Goal: Information Seeking & Learning: Find specific fact

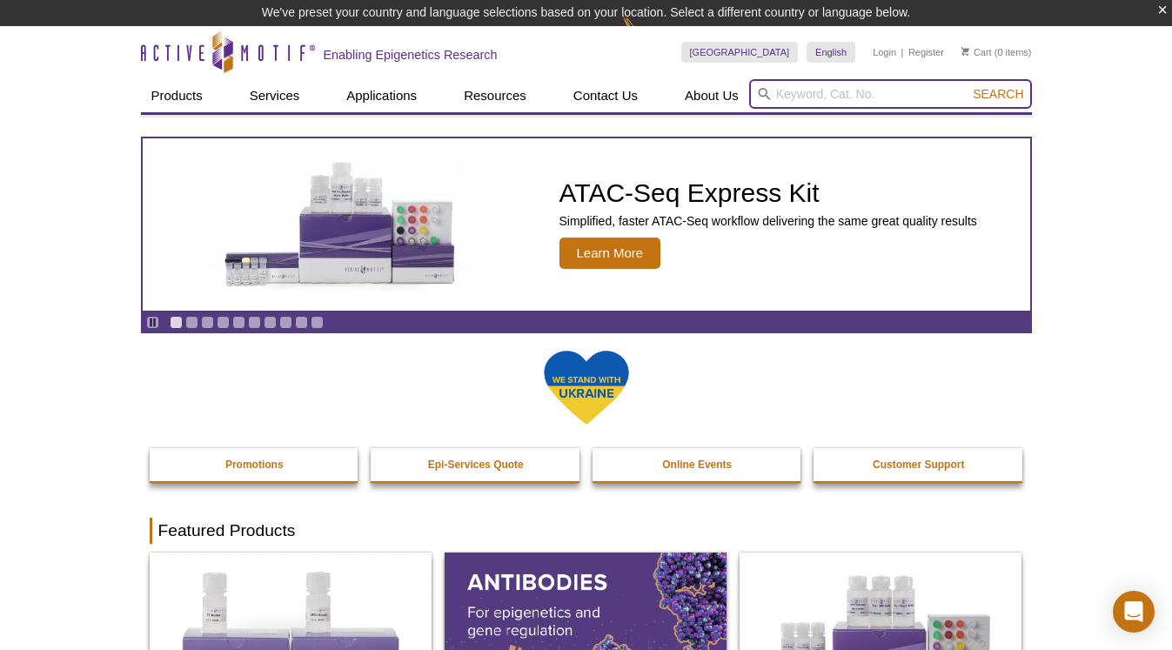
click at [794, 91] on input "search" at bounding box center [890, 94] width 283 height 30
paste input "53148"
type input "53148"
click at [968, 86] on button "Search" at bounding box center [998, 94] width 61 height 16
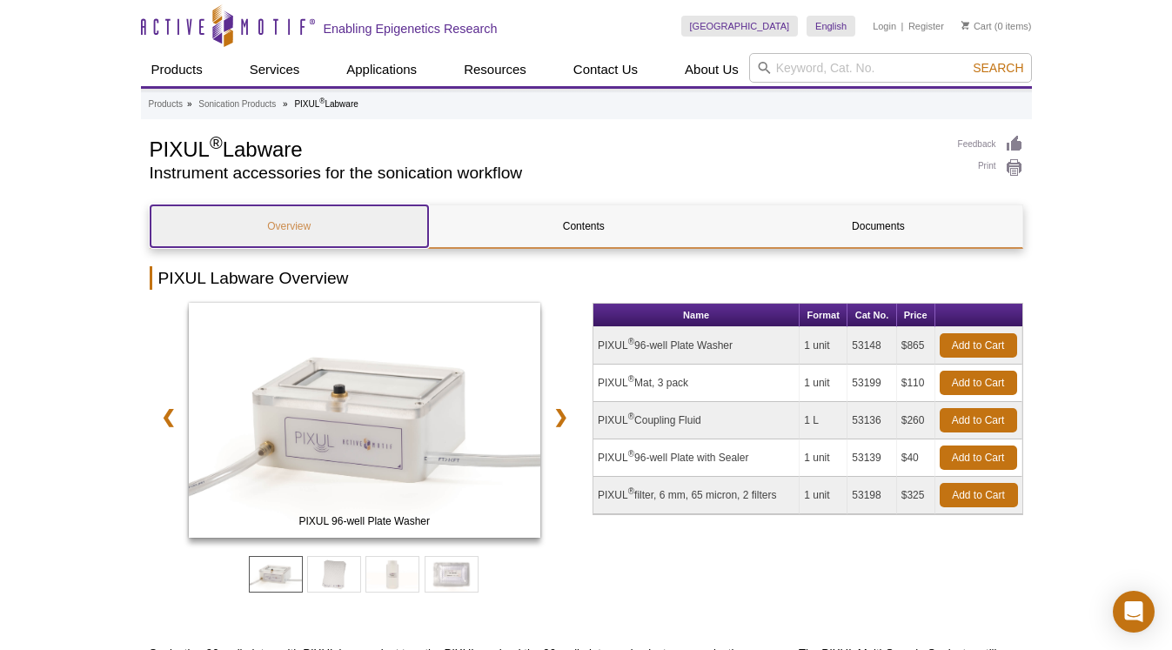
click at [271, 229] on link "Overview" at bounding box center [290, 226] width 278 height 42
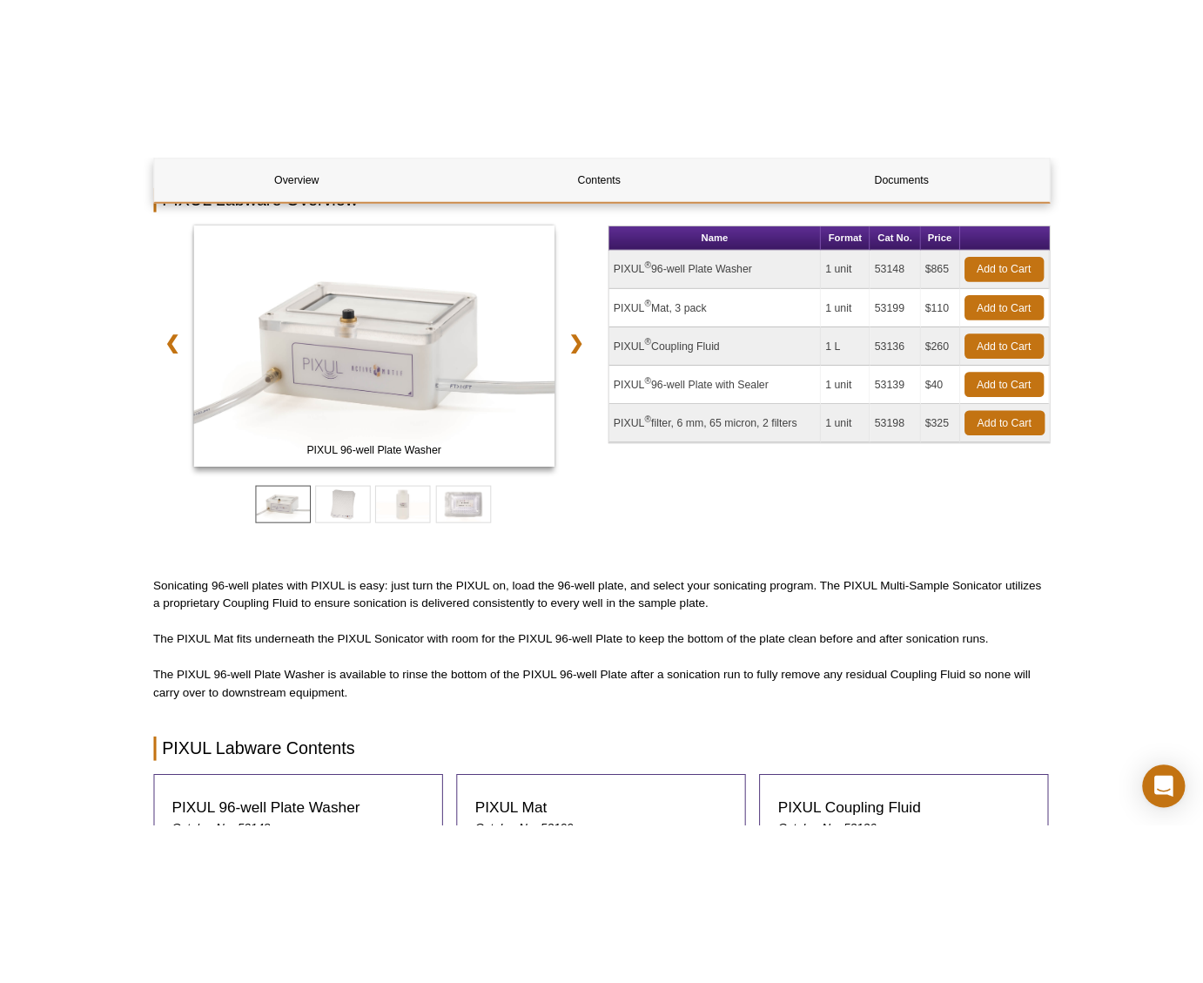
scroll to position [97, 0]
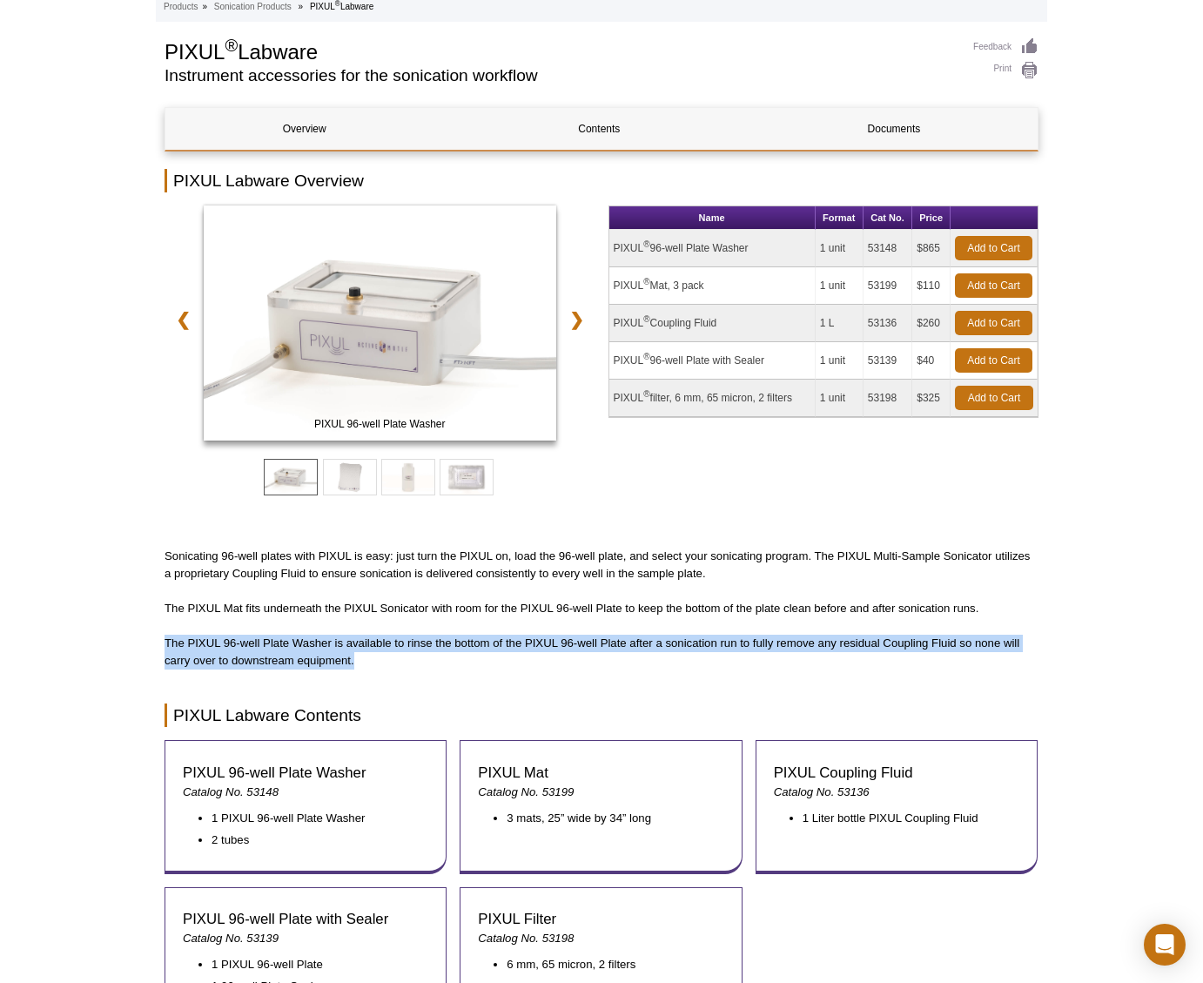
drag, startPoint x: 180, startPoint y: 640, endPoint x: 372, endPoint y: 656, distance: 192.2
click at [372, 649] on p "The PIXUL 96-well Plate Washer is available to rinse the bottom of the PIXUL 96…" at bounding box center [601, 651] width 874 height 35
copy p "The PIXUL 96-well Plate Washer is available to rinse the bottom of the PIXUL 96…"
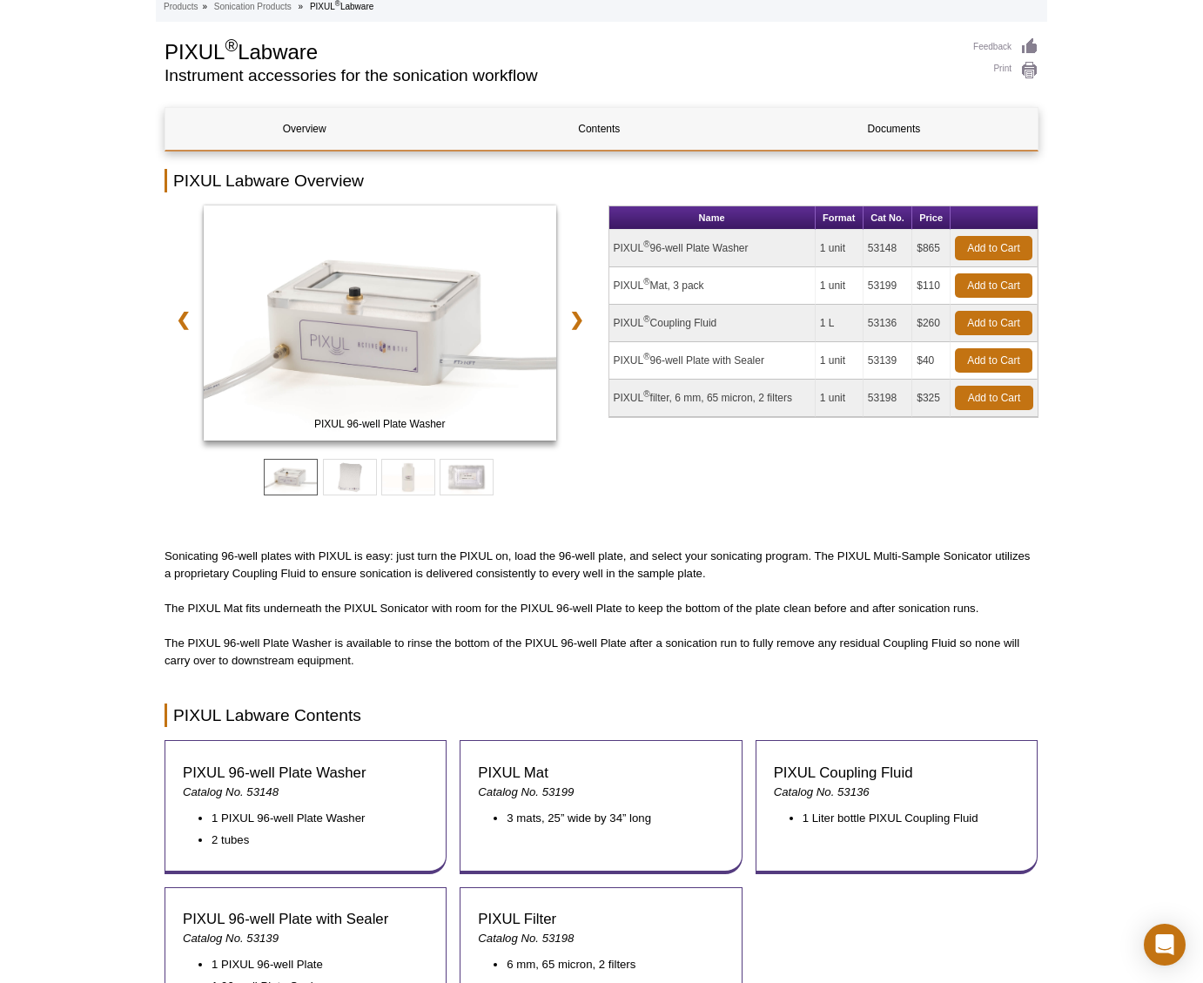
click at [1131, 267] on div "Active Motif Logo Enabling Epigenetics Research 0 Search Skip to content Active…" at bounding box center [601, 790] width 1203 height 1775
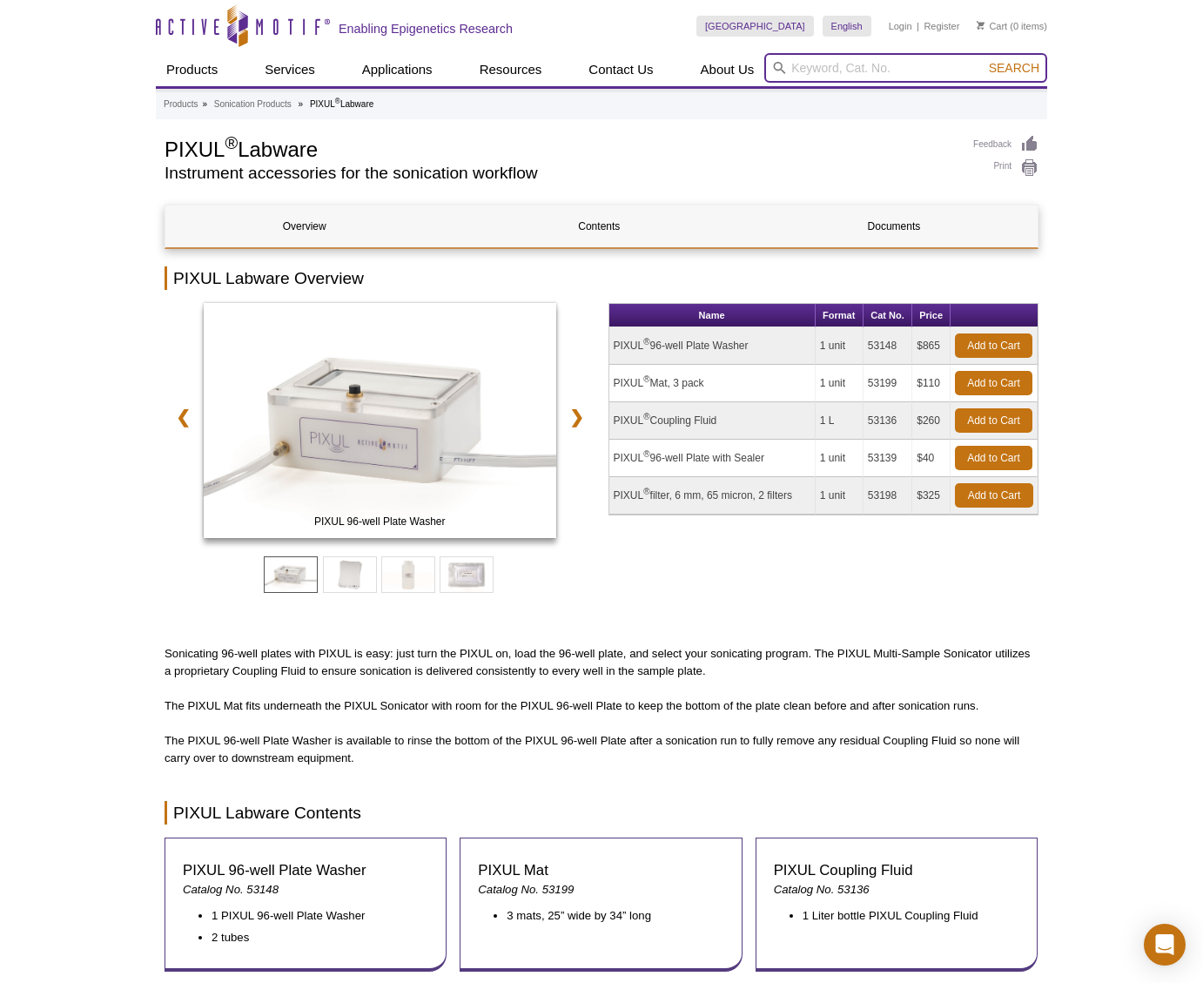
click at [839, 70] on input "search" at bounding box center [905, 68] width 283 height 30
click at [846, 96] on li "52099 – NRAS In-well Lysis ELISA Kit" at bounding box center [868, 96] width 199 height 24
type input "52099 – NRAS In-well Lysis ELISA Kit"
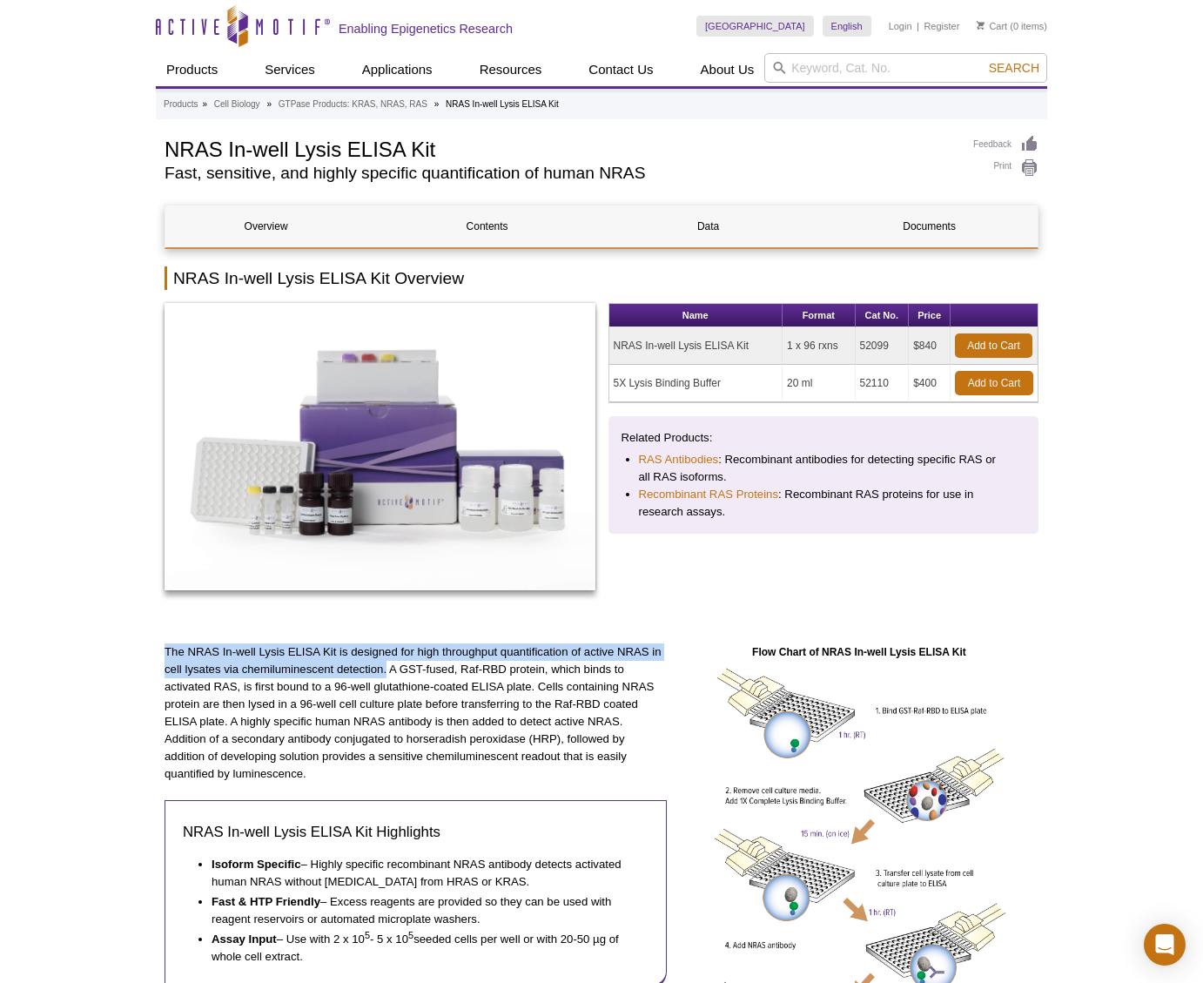
drag, startPoint x: 171, startPoint y: 651, endPoint x: 386, endPoint y: 663, distance: 215.3
click at [386, 663] on p "The NRAS In-well Lysis ELISA Kit is designed for high throughput quantification…" at bounding box center [415, 712] width 502 height 139
copy p "The NRAS In-well Lysis ELISA Kit is designed for high throughput quantification…"
click at [924, 232] on link "Documents" at bounding box center [929, 226] width 201 height 42
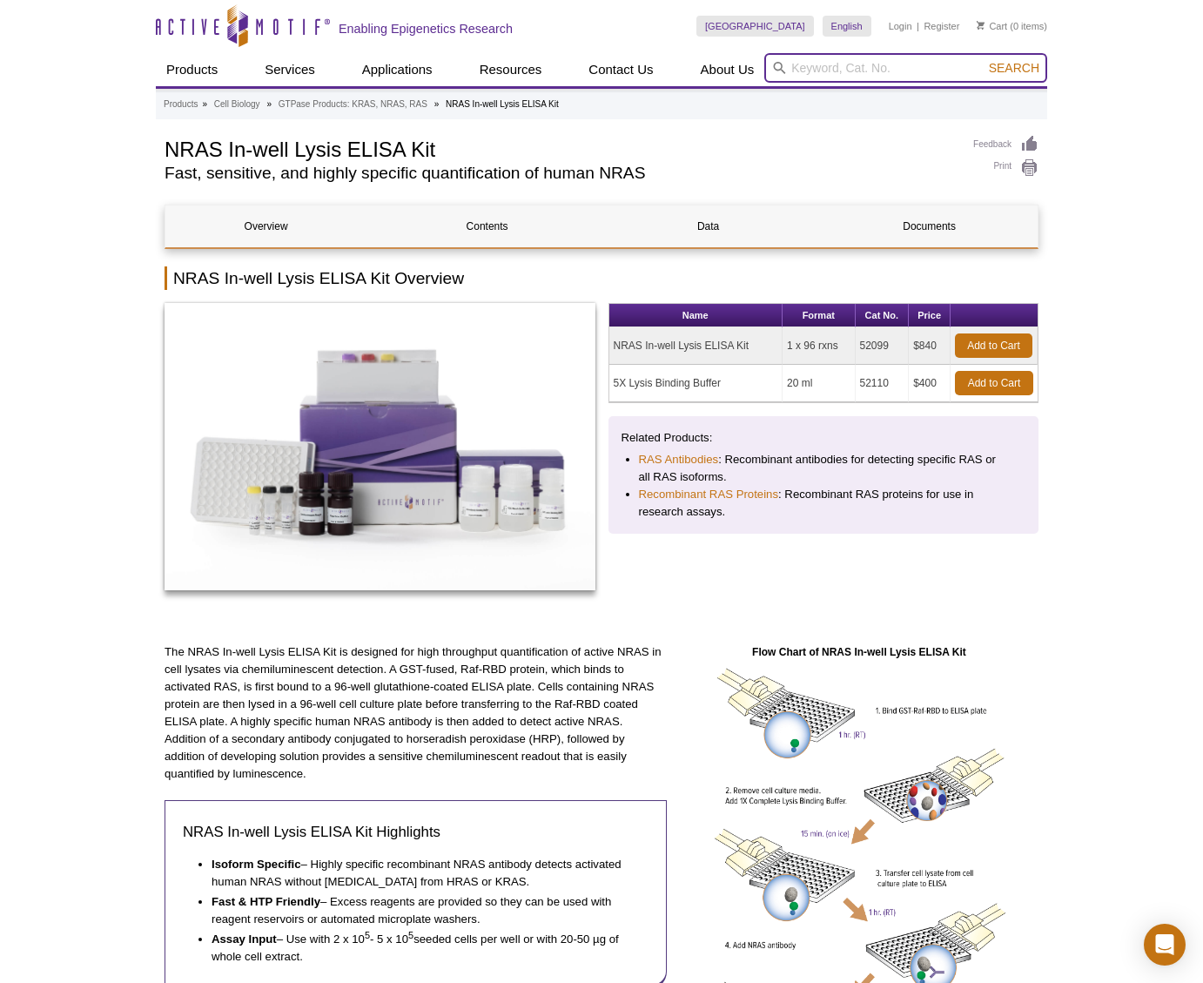
click at [801, 67] on input "search" at bounding box center [905, 68] width 283 height 30
type input "53169"
click at [983, 60] on button "Search" at bounding box center [1013, 68] width 61 height 16
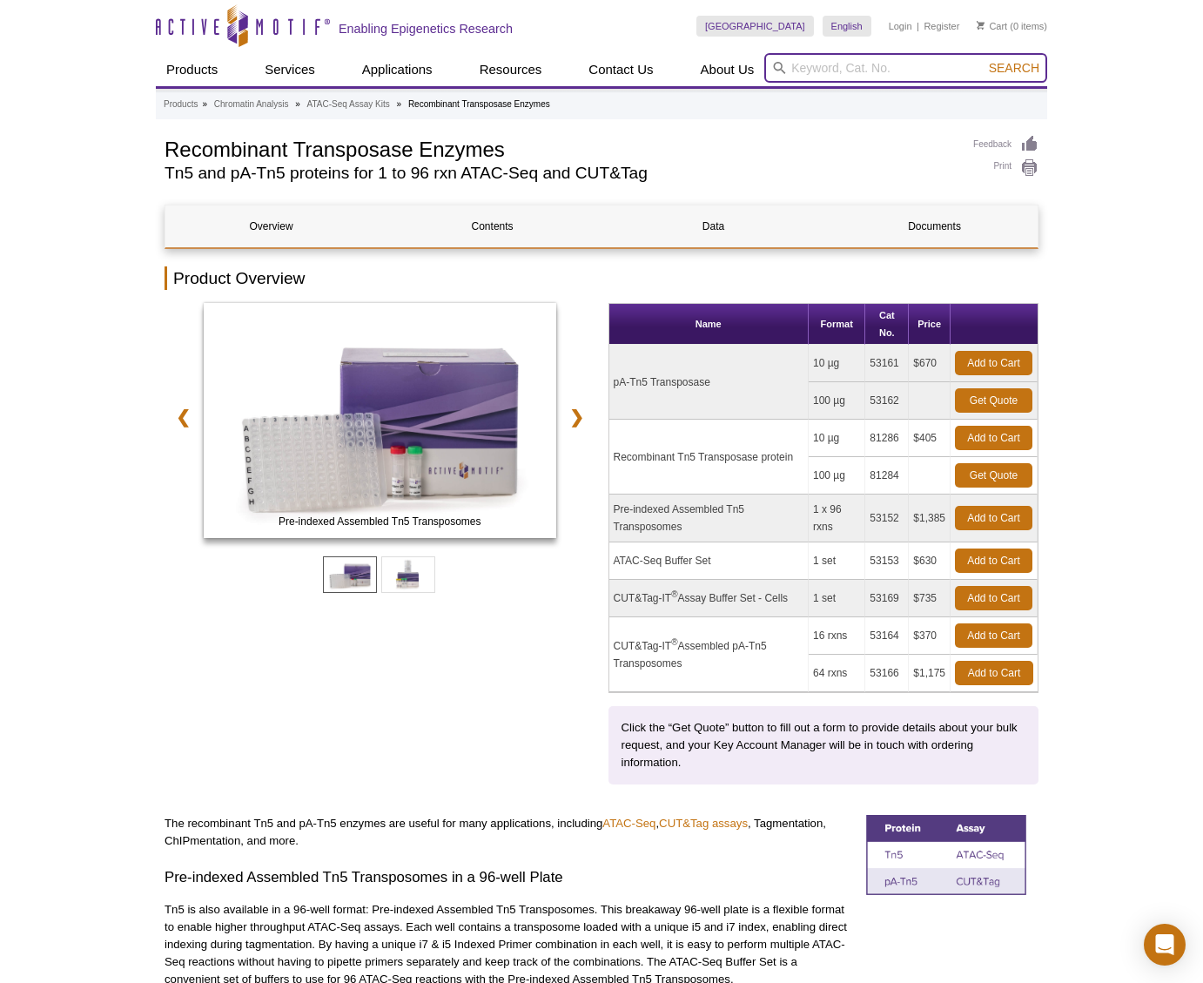
click at [863, 69] on input "search" at bounding box center [905, 68] width 283 height 30
type input "53138"
click at [983, 60] on button "Search" at bounding box center [1013, 68] width 61 height 16
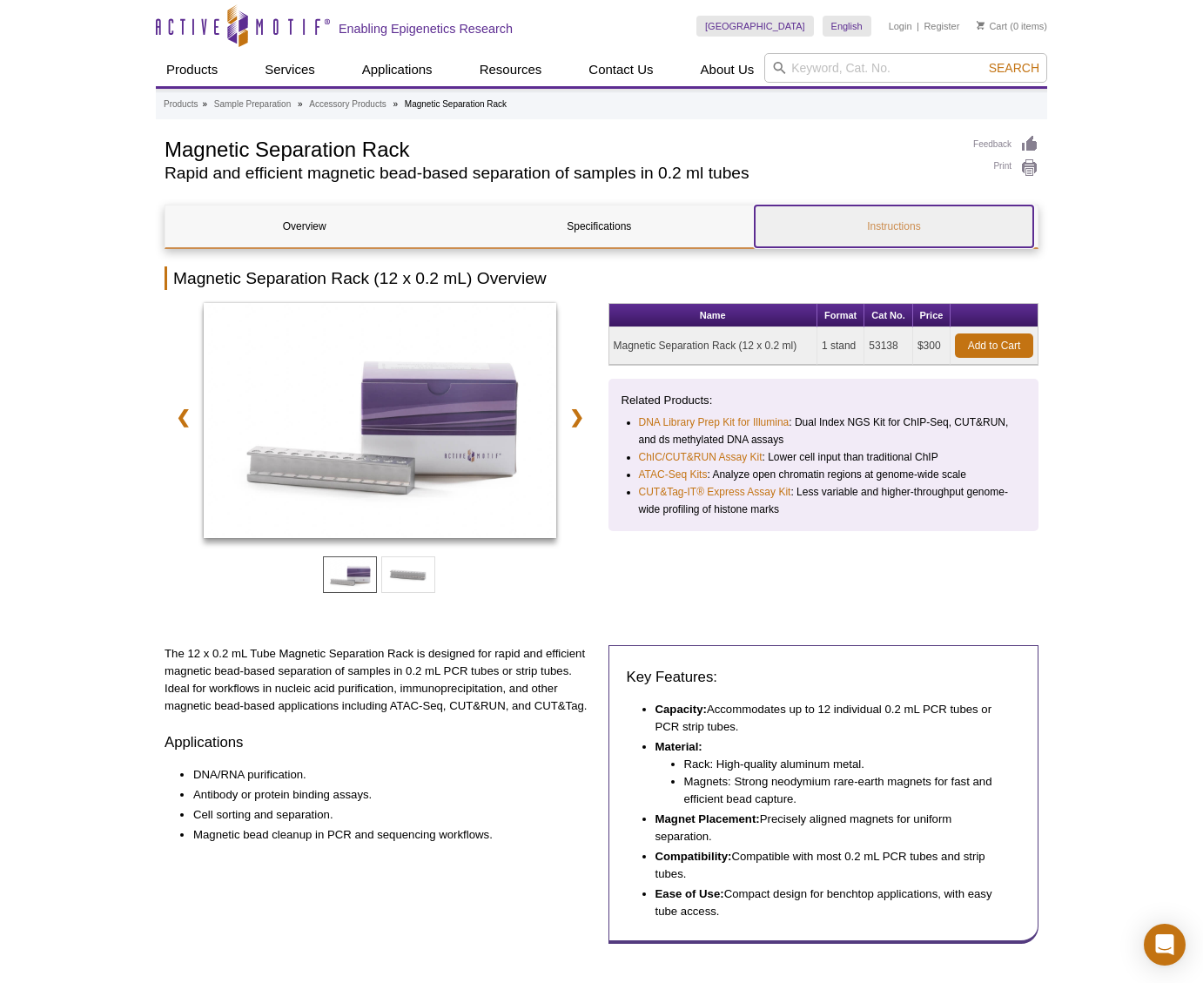
click at [902, 221] on link "Instructions" at bounding box center [894, 226] width 278 height 42
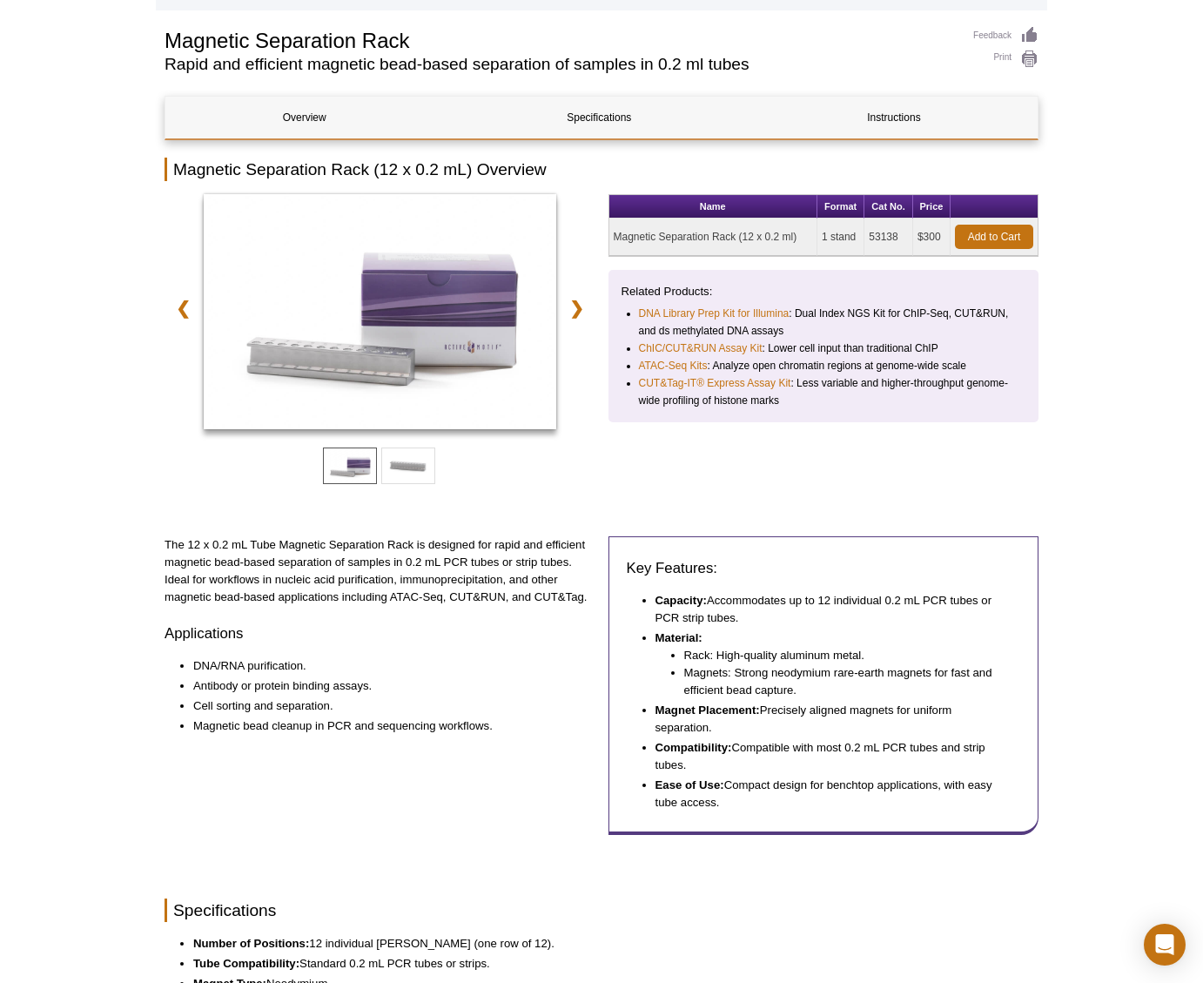
scroll to position [49, 0]
